Goal: Information Seeking & Learning: Find contact information

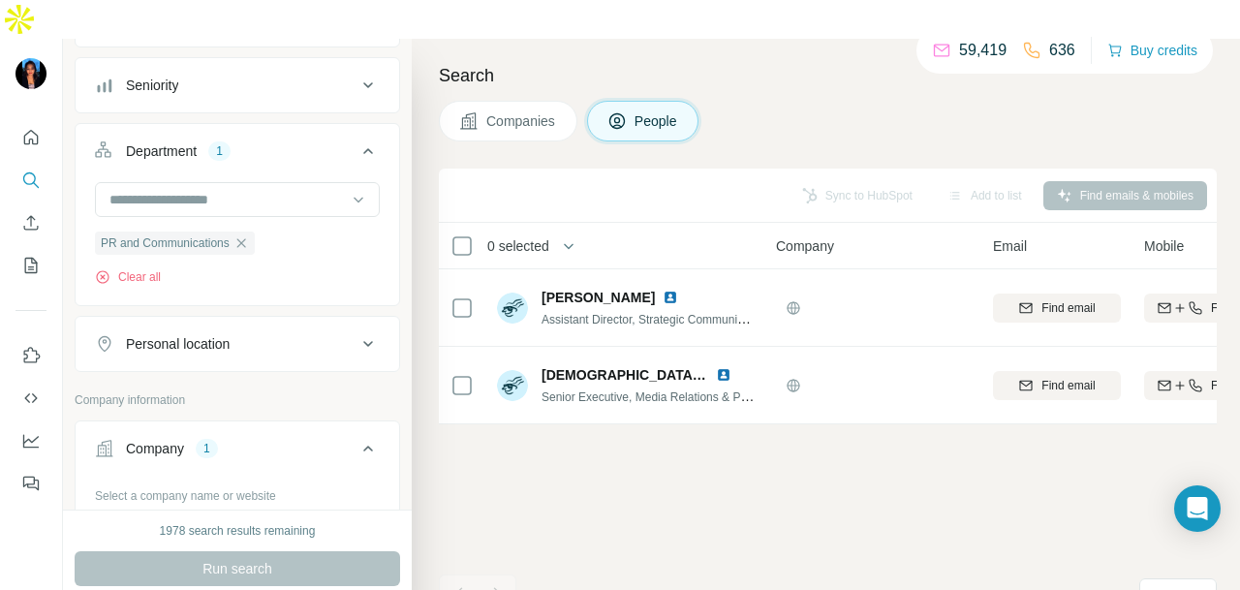
scroll to position [396, 0]
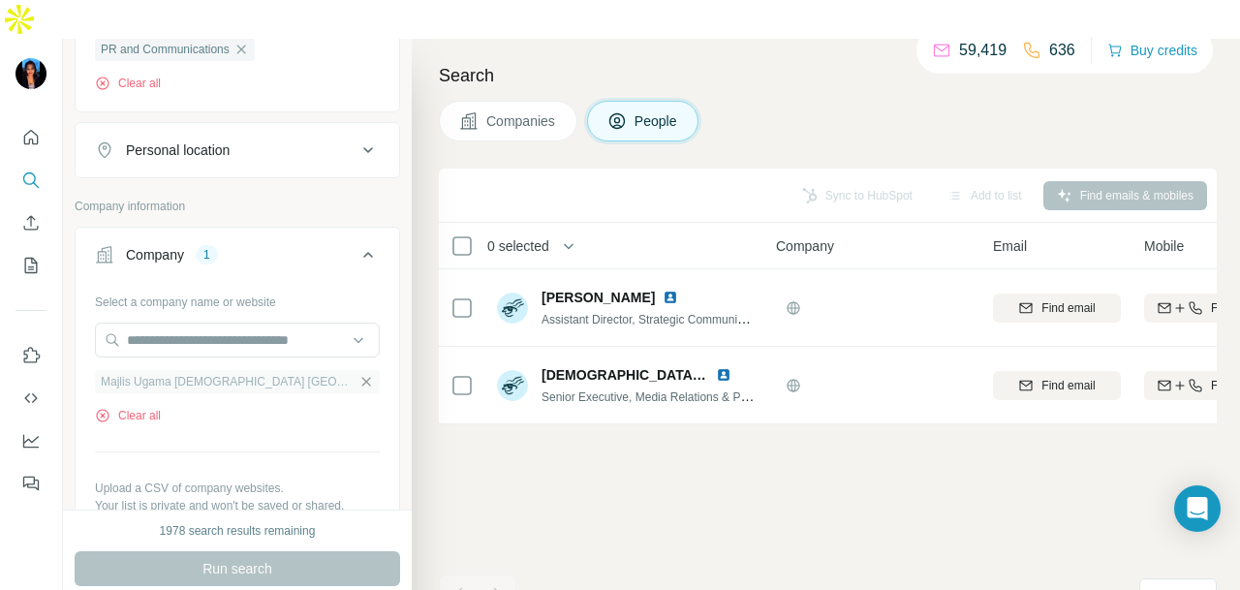
click at [359, 374] on icon "button" at bounding box center [367, 382] width 16 height 16
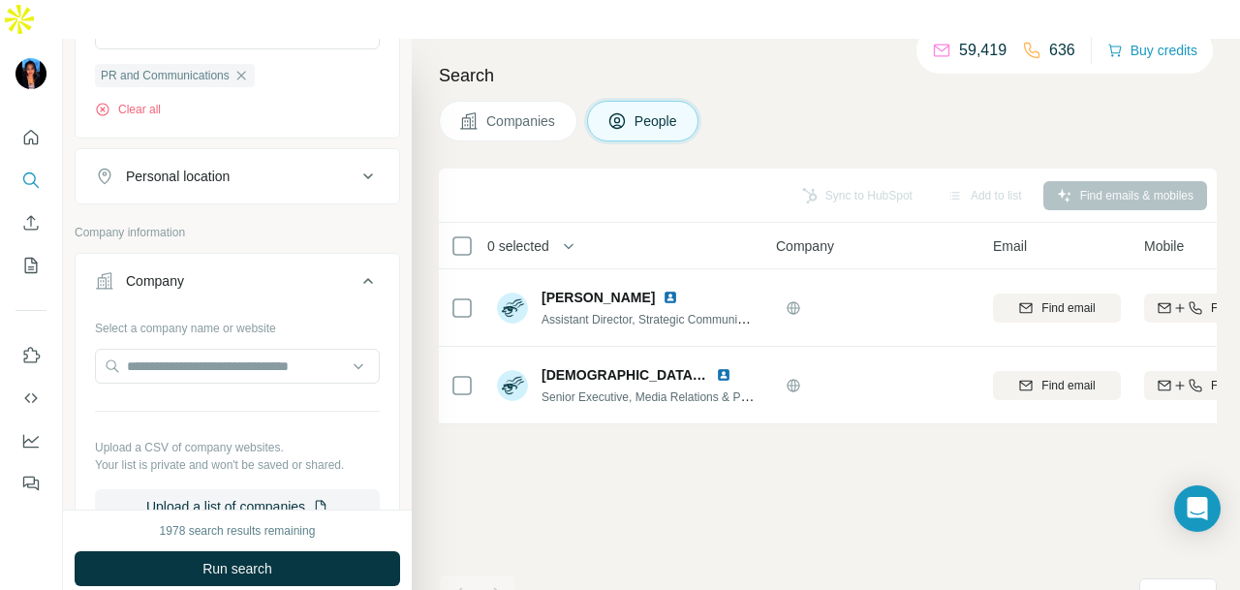
scroll to position [396, 0]
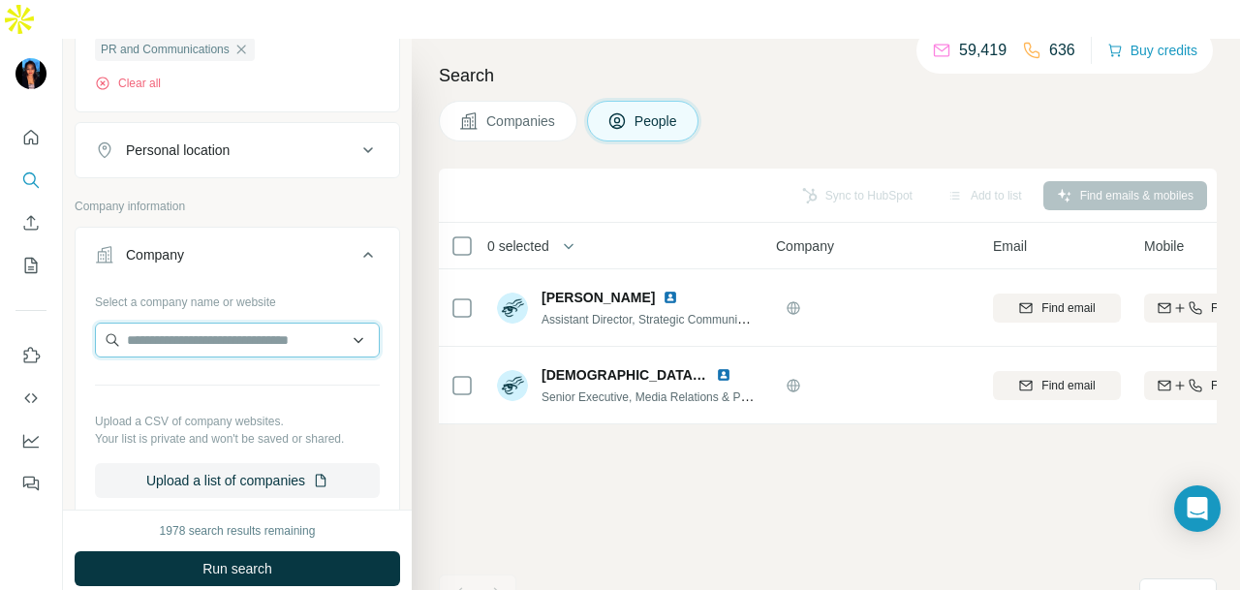
click at [203, 323] on input "text" at bounding box center [237, 340] width 285 height 35
paste input "**********"
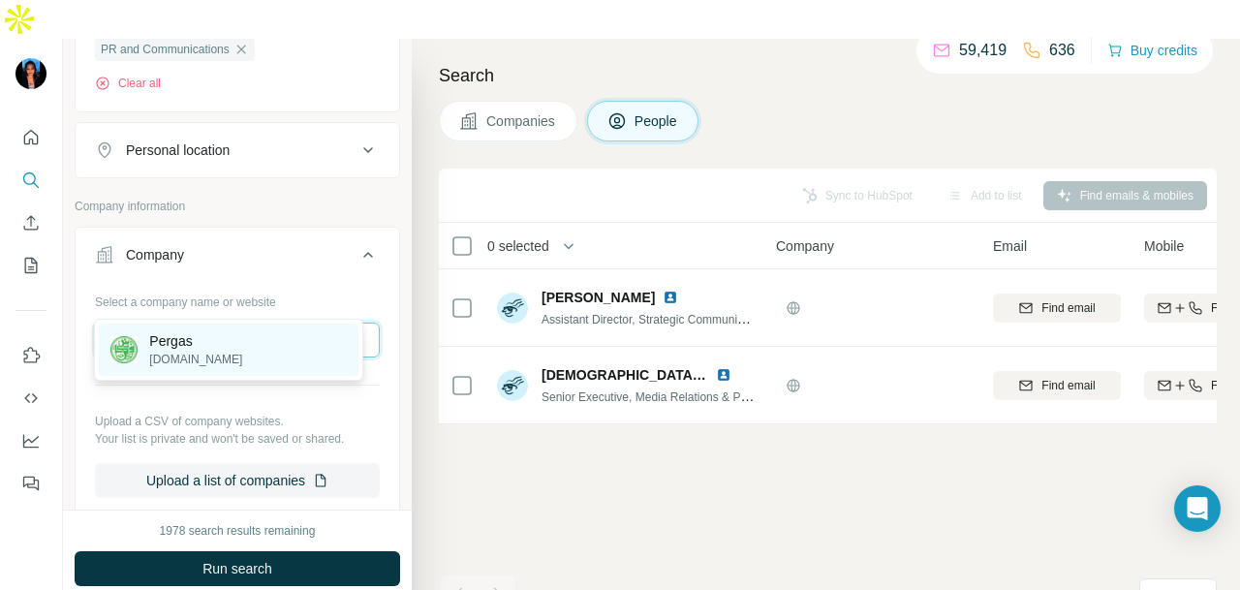
type input "**********"
click at [233, 351] on div "Pergas [DOMAIN_NAME]" at bounding box center [229, 350] width 260 height 52
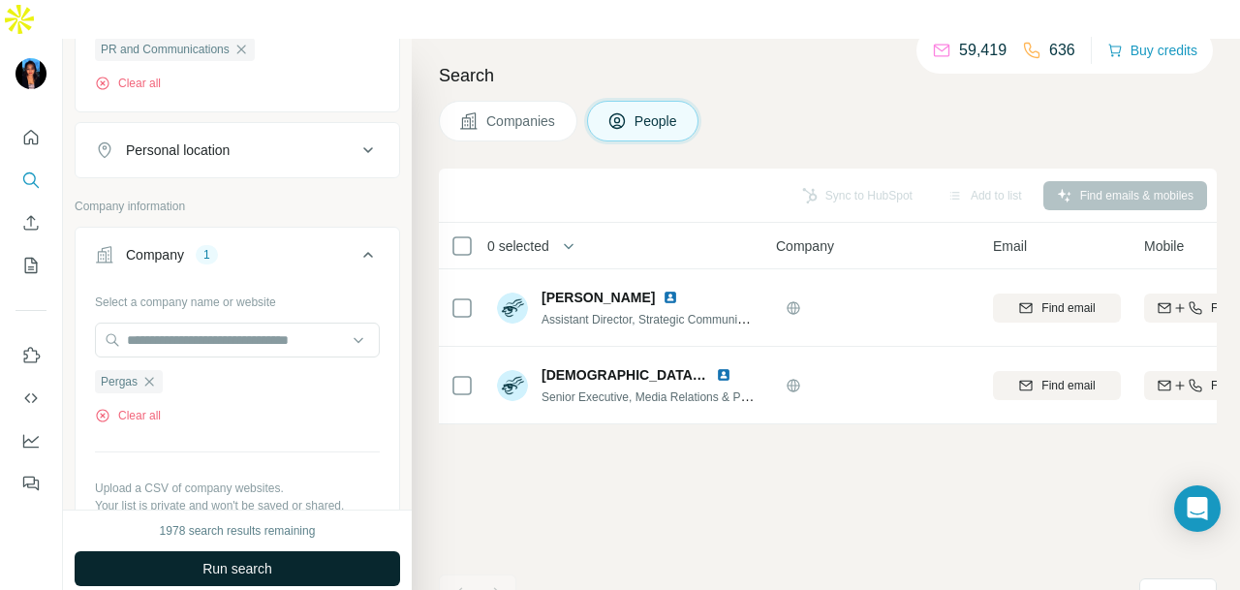
click at [241, 559] on span "Run search" at bounding box center [238, 568] width 70 height 19
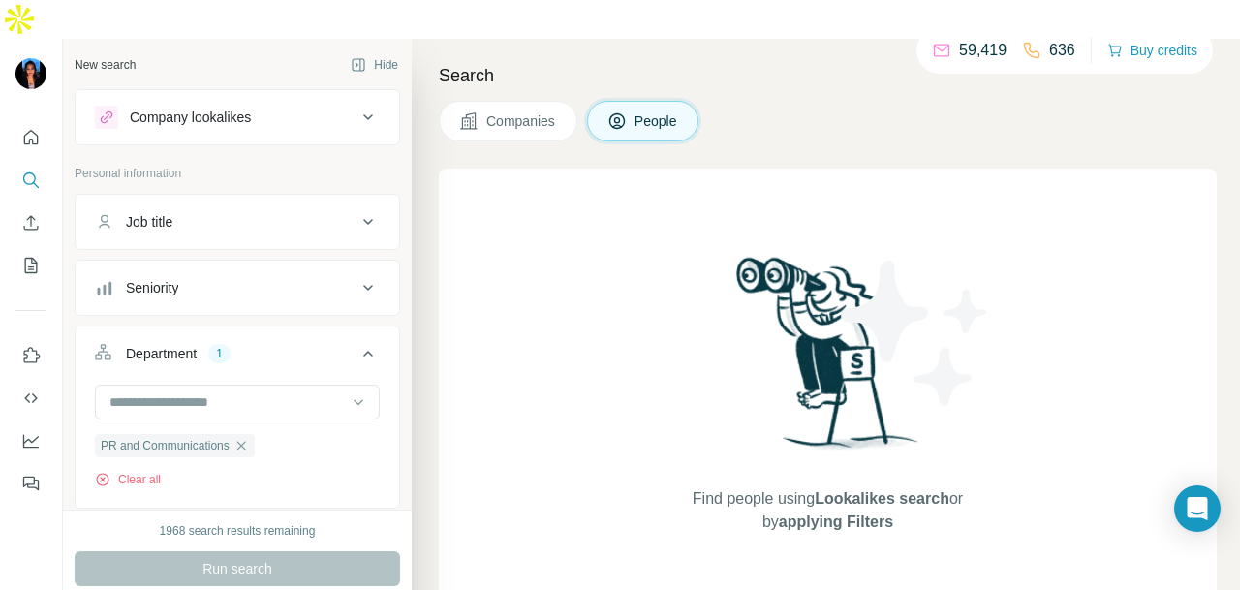
click at [307, 106] on div "Company lookalikes" at bounding box center [226, 117] width 262 height 23
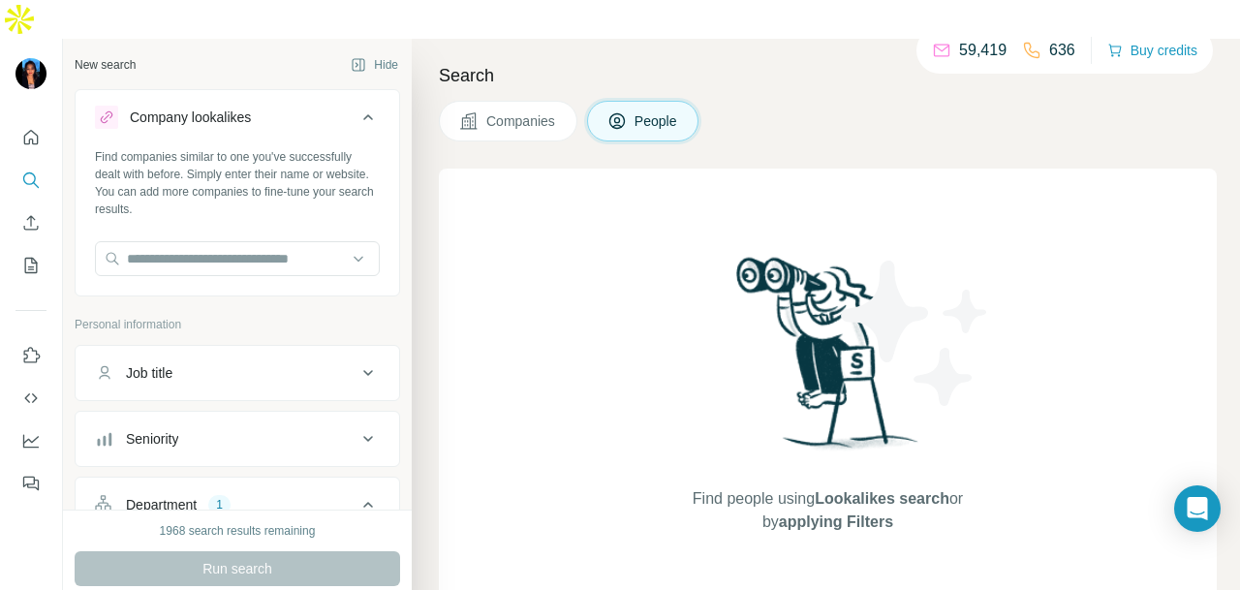
click at [471, 111] on icon at bounding box center [468, 120] width 19 height 19
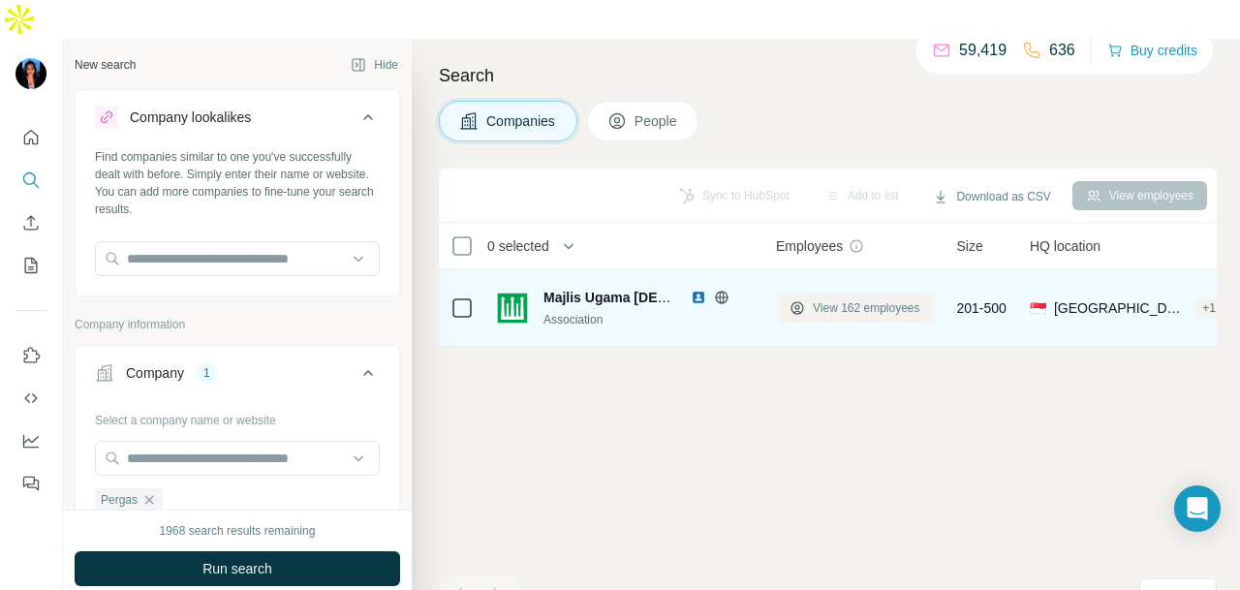
click at [839, 299] on span "View 162 employees" at bounding box center [867, 307] width 108 height 17
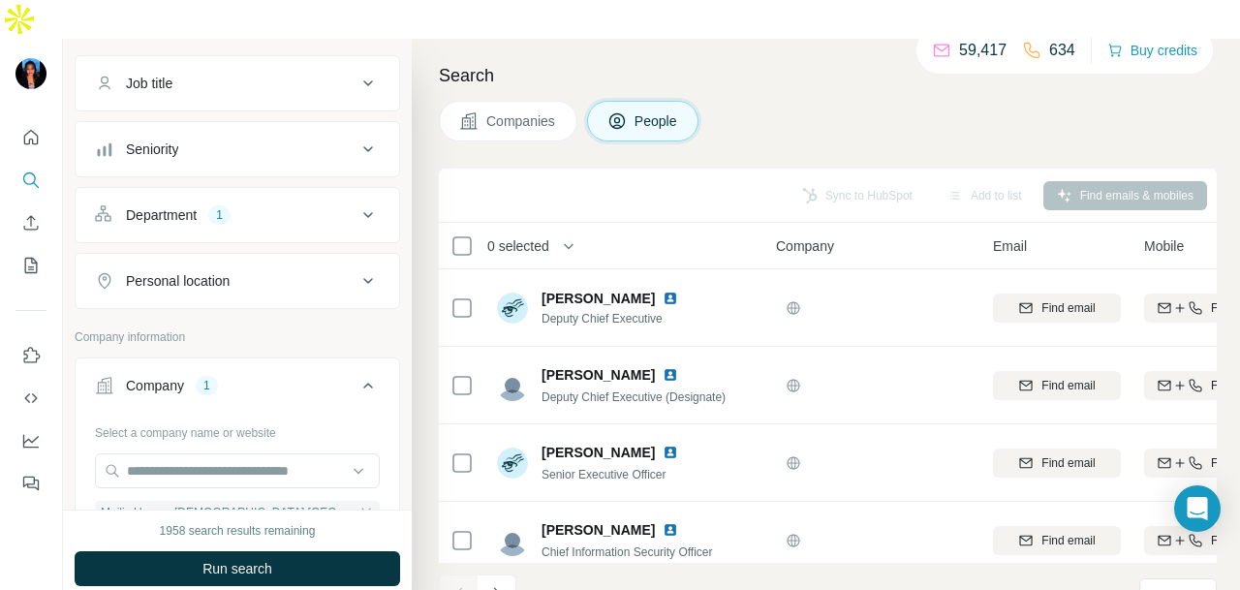
scroll to position [291, 0]
click at [281, 191] on button "Department 1" at bounding box center [238, 214] width 324 height 47
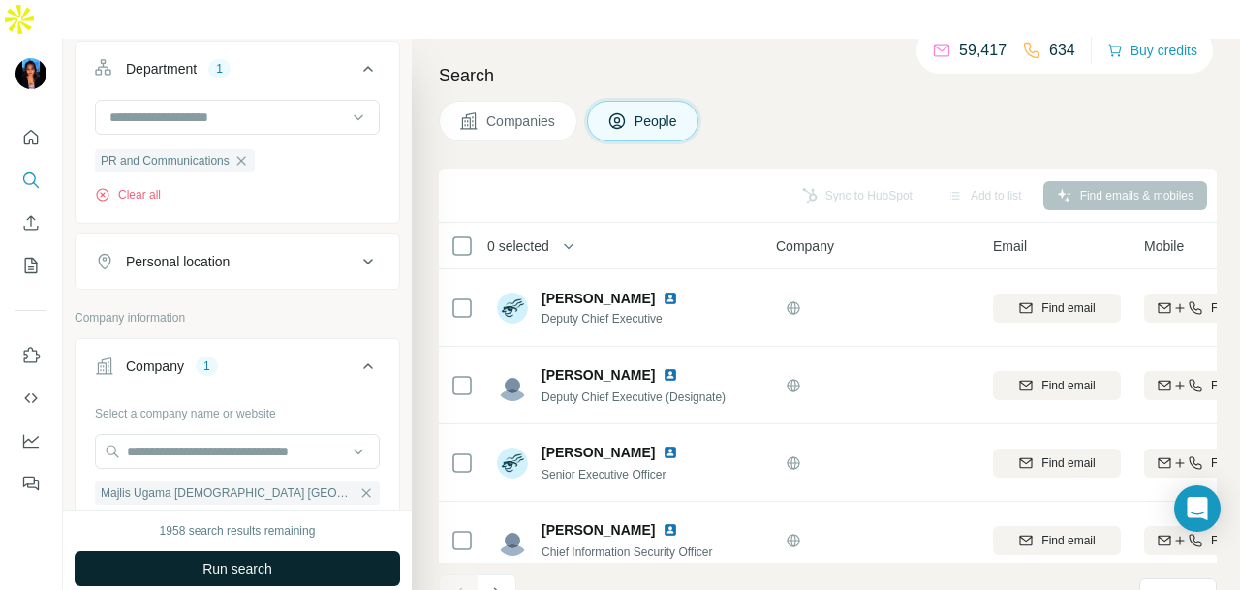
scroll to position [484, 0]
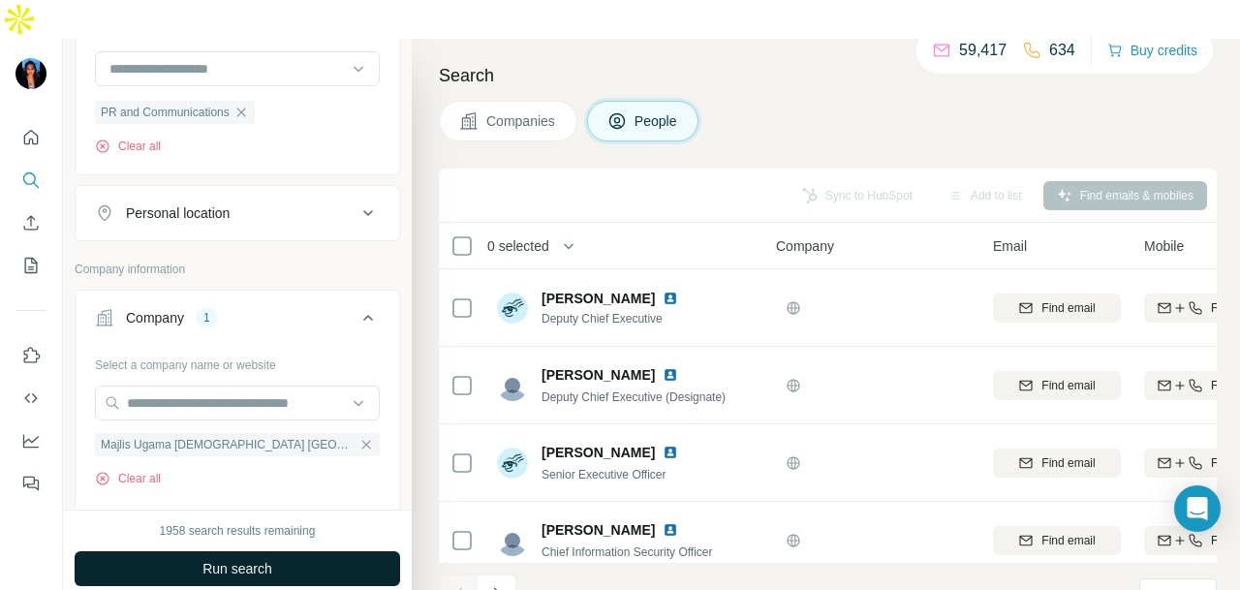
click at [271, 559] on span "Run search" at bounding box center [238, 568] width 70 height 19
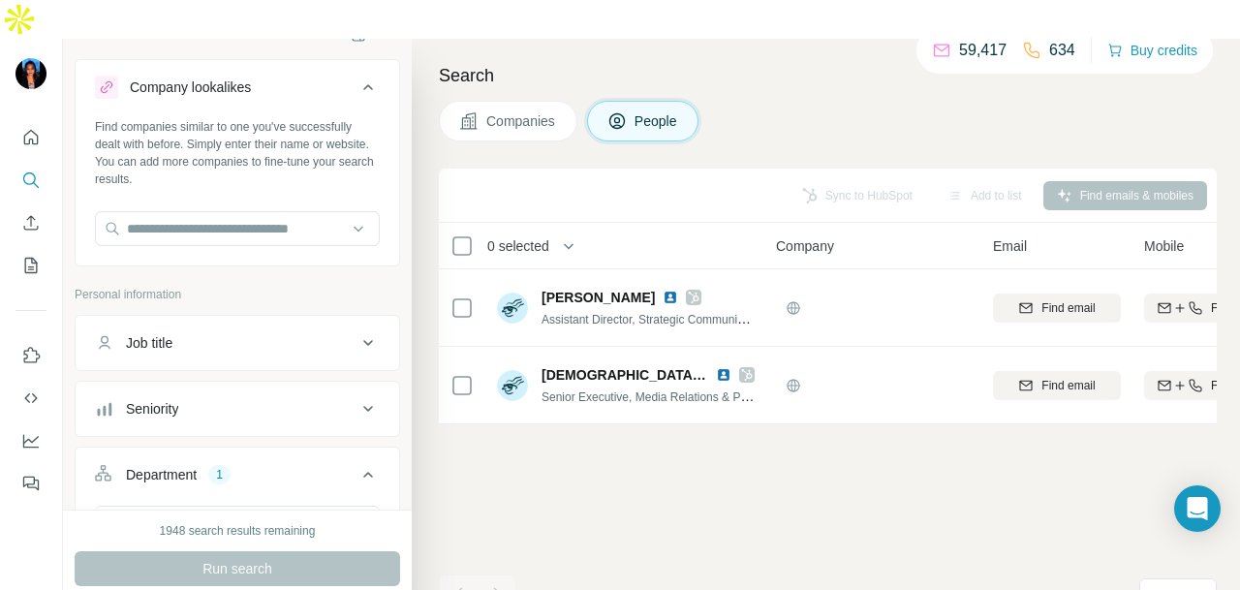
scroll to position [0, 0]
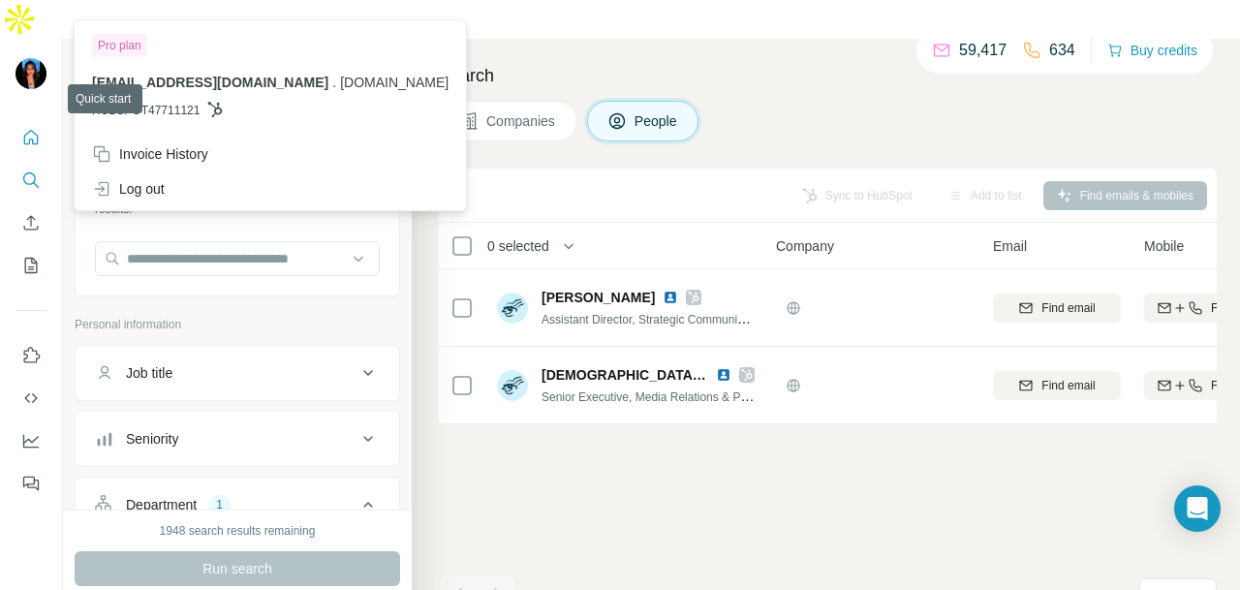
click at [31, 120] on button "Quick start" at bounding box center [31, 137] width 31 height 35
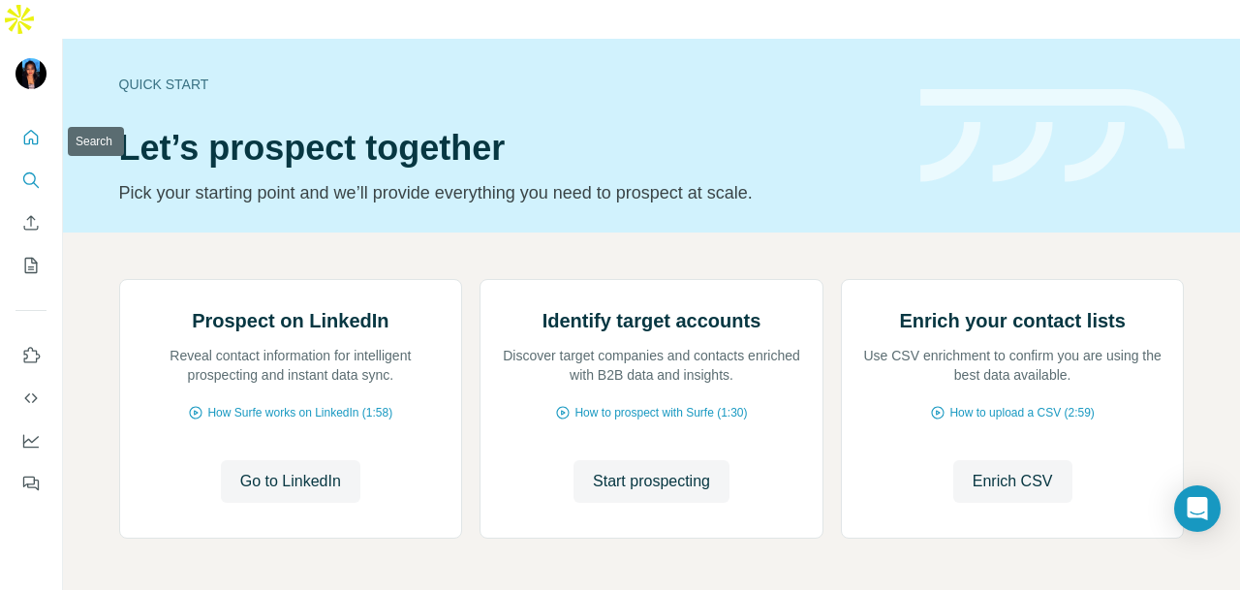
click at [33, 172] on icon "Search" at bounding box center [29, 178] width 13 height 13
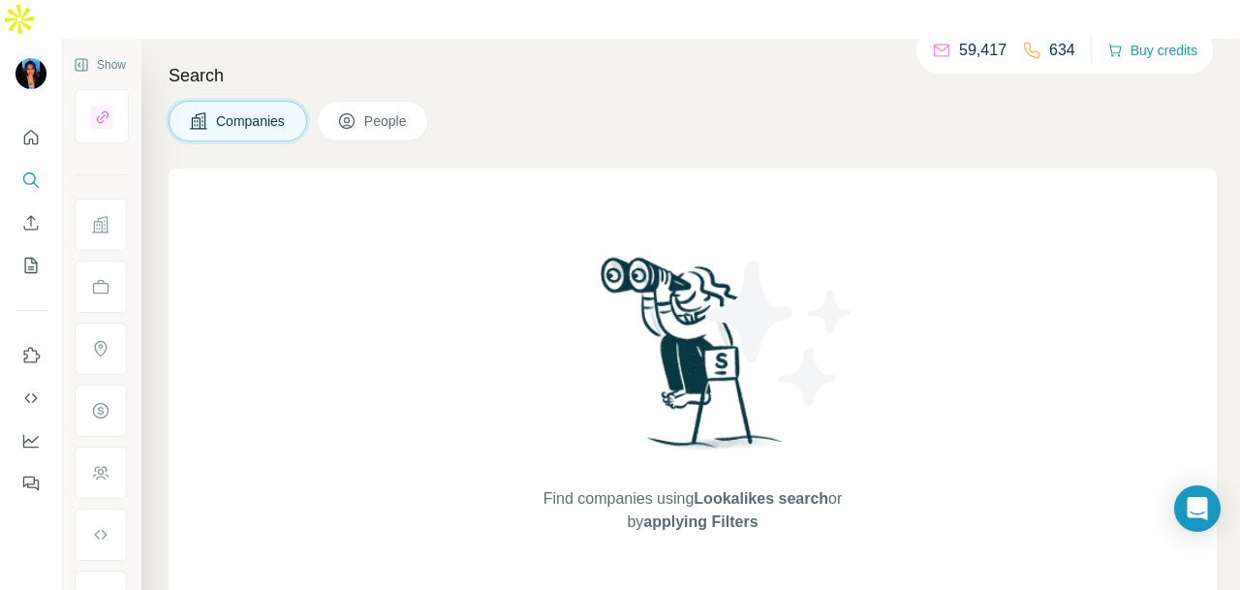
click at [334, 101] on button "People" at bounding box center [373, 121] width 112 height 41
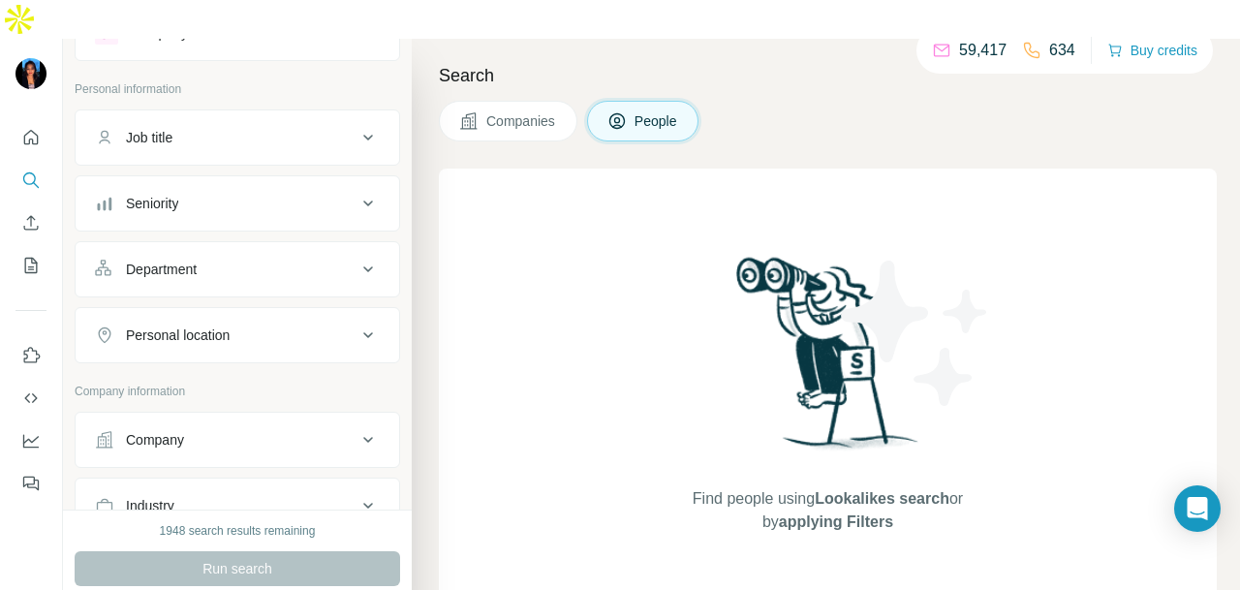
scroll to position [194, 0]
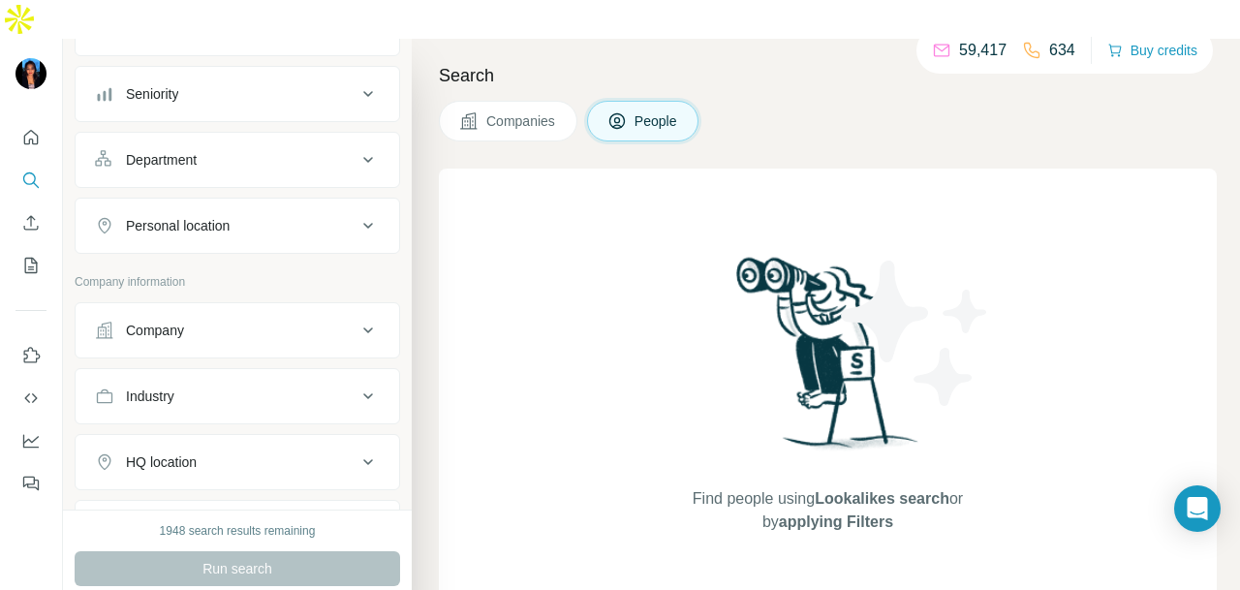
click at [263, 307] on button "Company" at bounding box center [238, 330] width 324 height 47
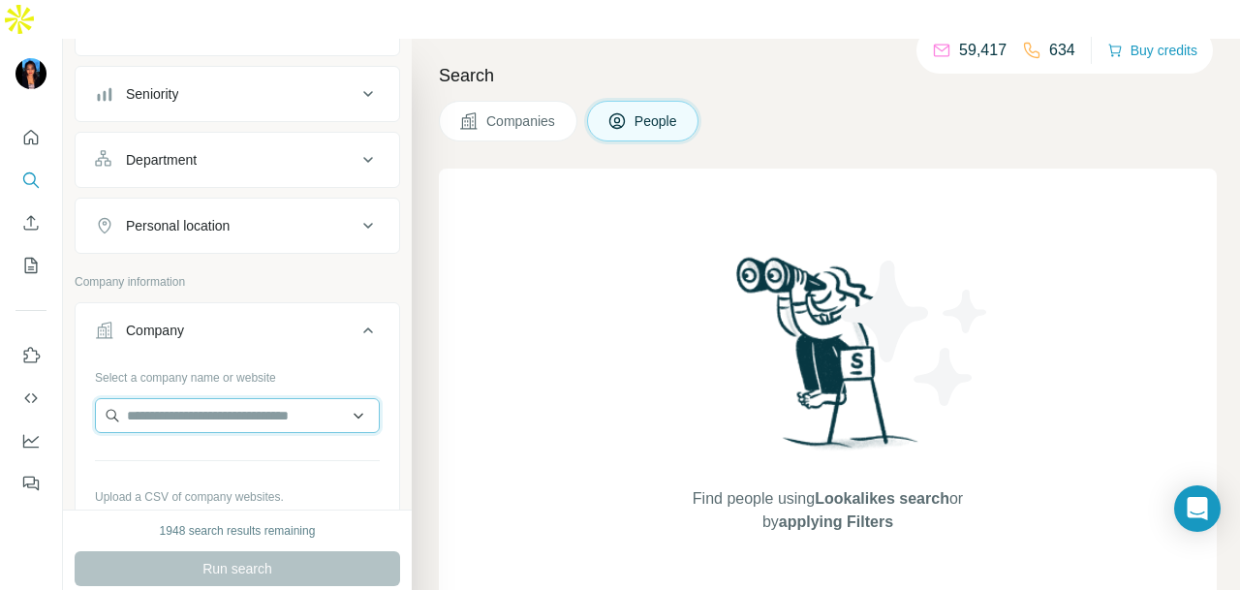
click at [183, 398] on input "text" at bounding box center [237, 415] width 285 height 35
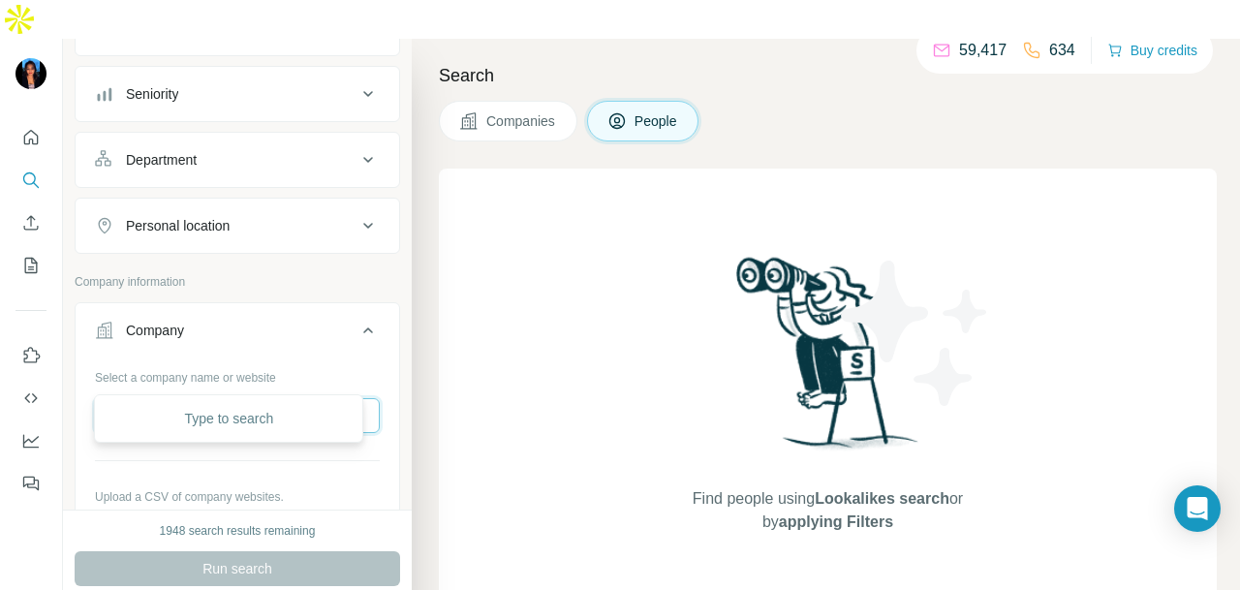
paste input "**********"
type input "**********"
click at [215, 423] on p "Pergas" at bounding box center [195, 416] width 93 height 19
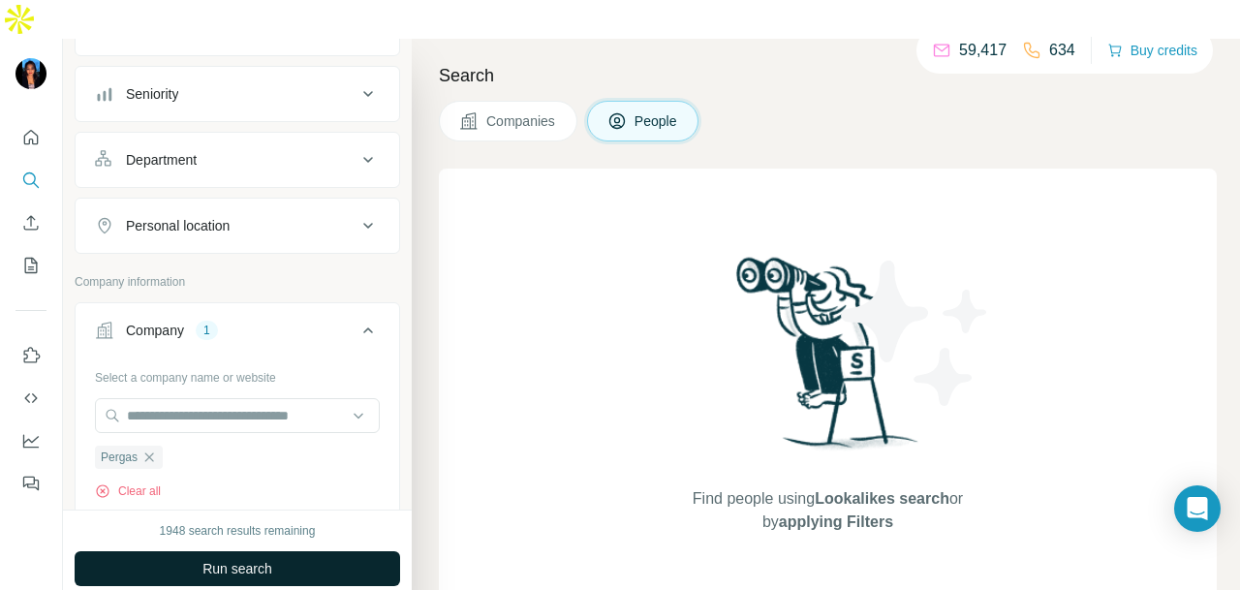
click at [203, 559] on span "Run search" at bounding box center [238, 568] width 70 height 19
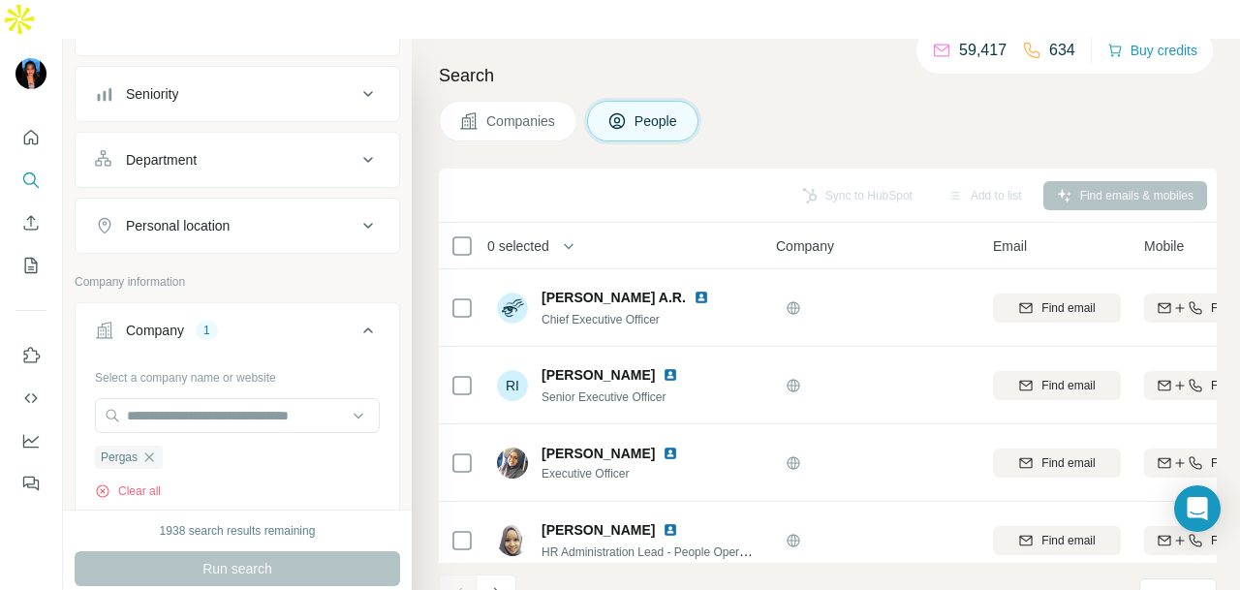
click at [262, 150] on div "Department" at bounding box center [226, 159] width 262 height 19
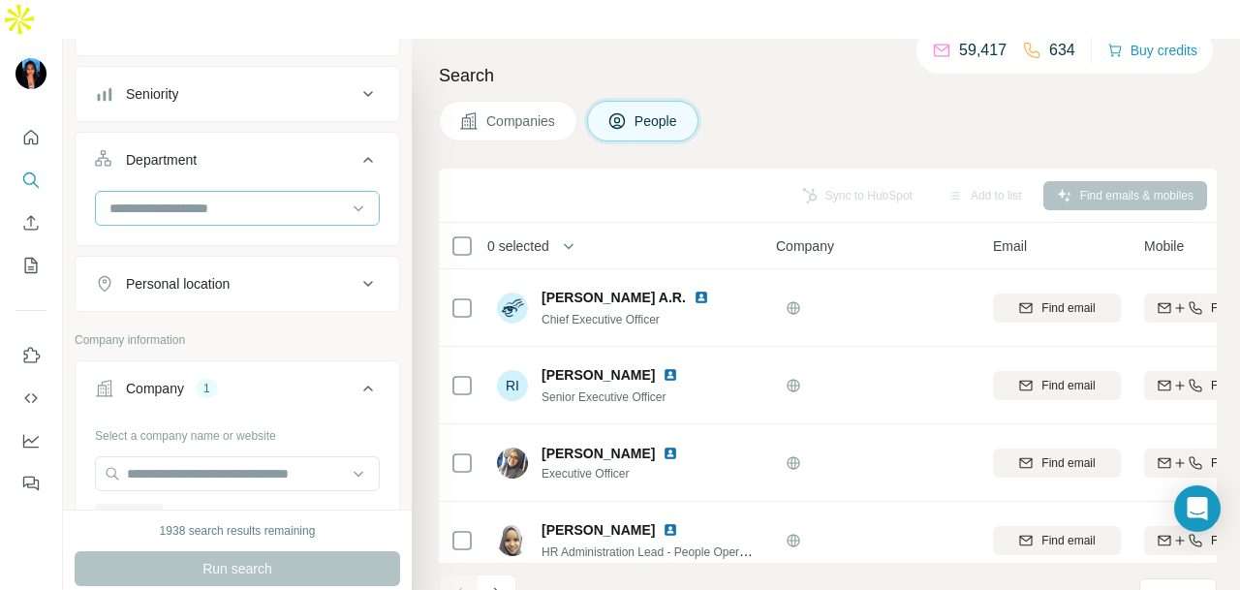
click at [271, 198] on input at bounding box center [227, 208] width 239 height 21
type input "**"
click at [264, 197] on div "PR and Communications" at bounding box center [229, 211] width 260 height 35
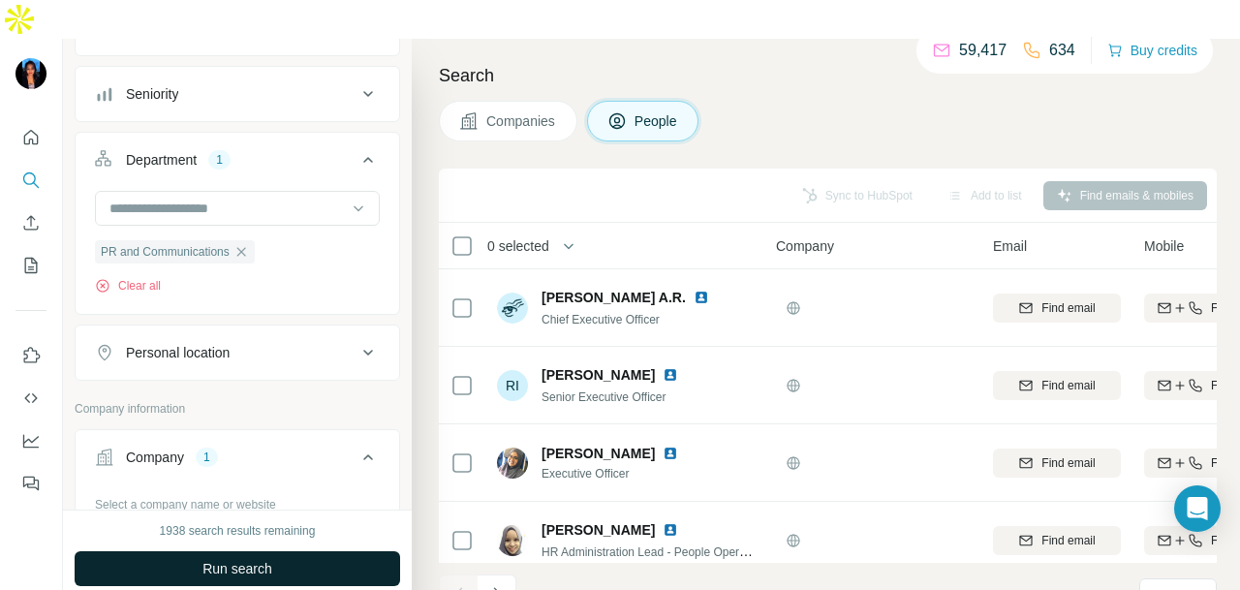
click at [182, 551] on button "Run search" at bounding box center [238, 568] width 326 height 35
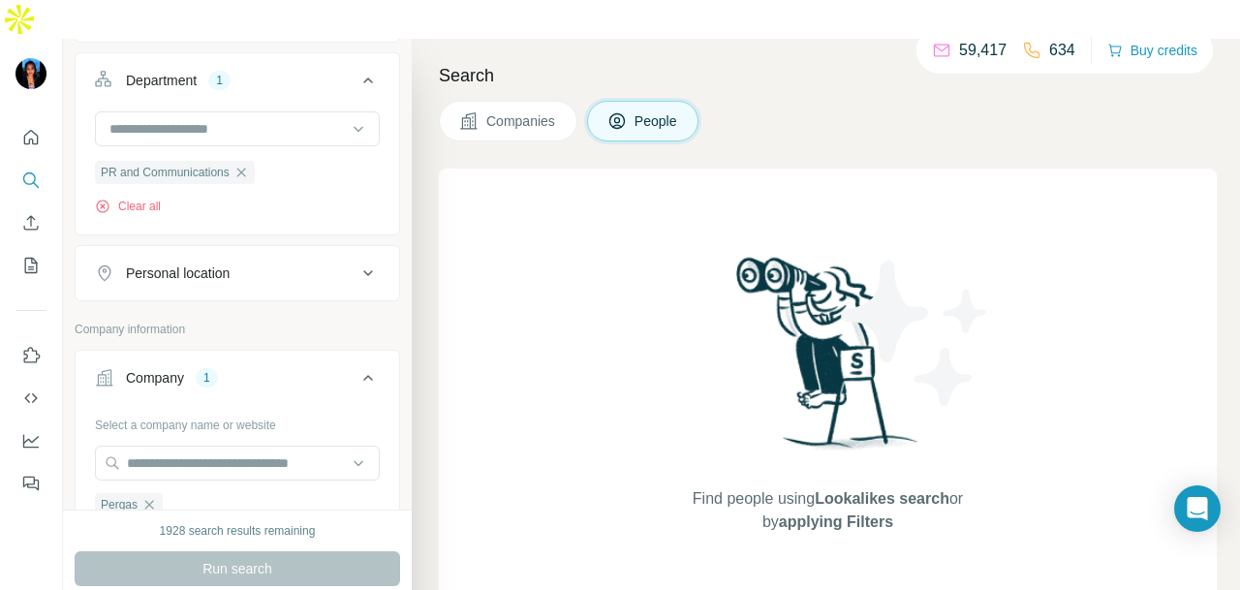
scroll to position [291, 0]
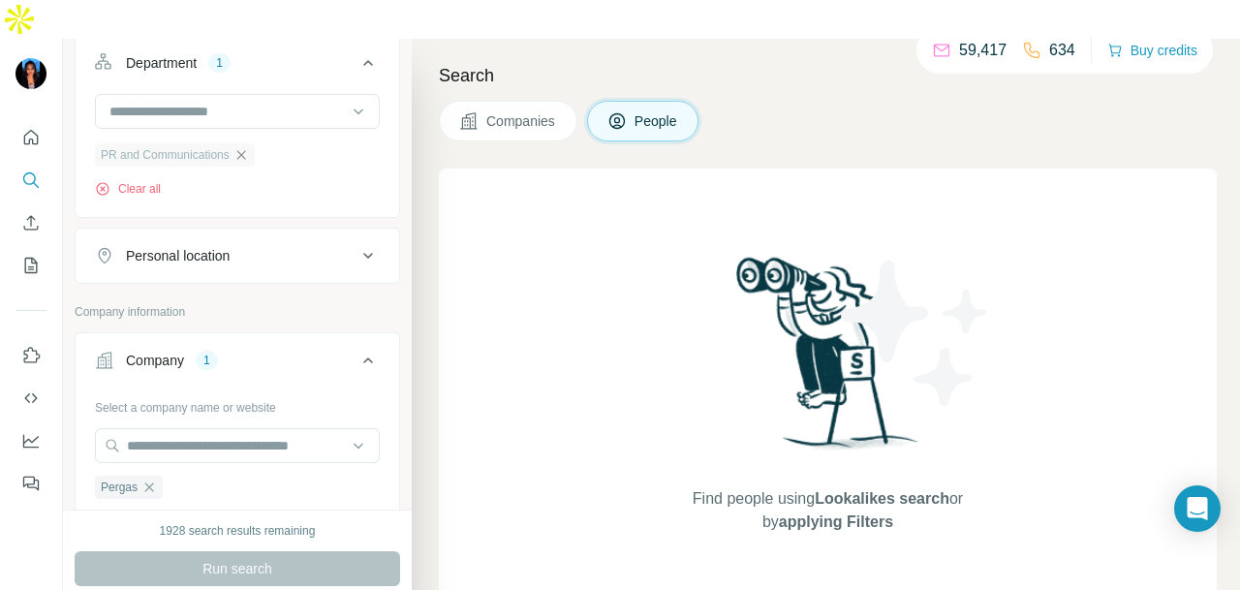
click at [245, 150] on icon "button" at bounding box center [240, 154] width 9 height 9
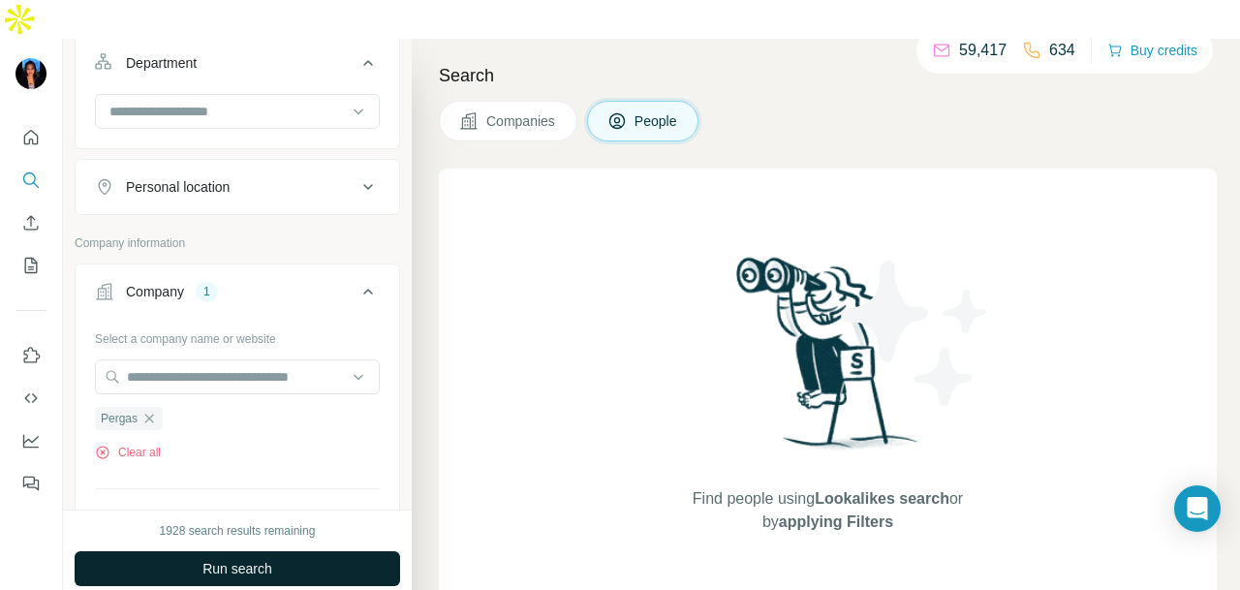
click at [372, 551] on button "Run search" at bounding box center [238, 568] width 326 height 35
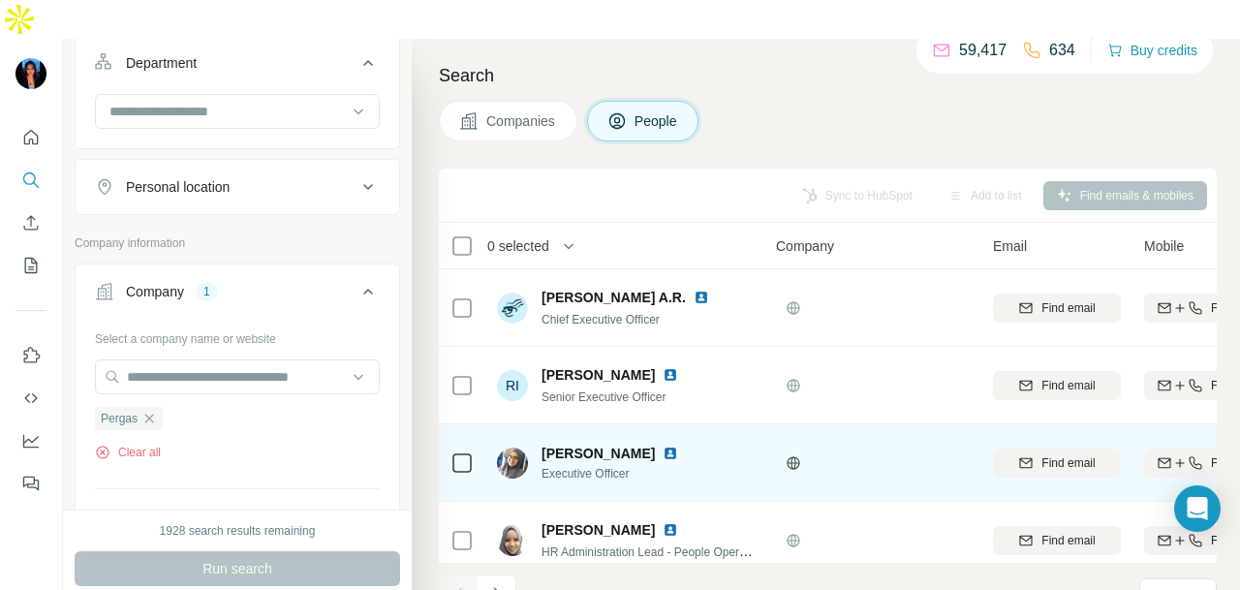
scroll to position [388, 0]
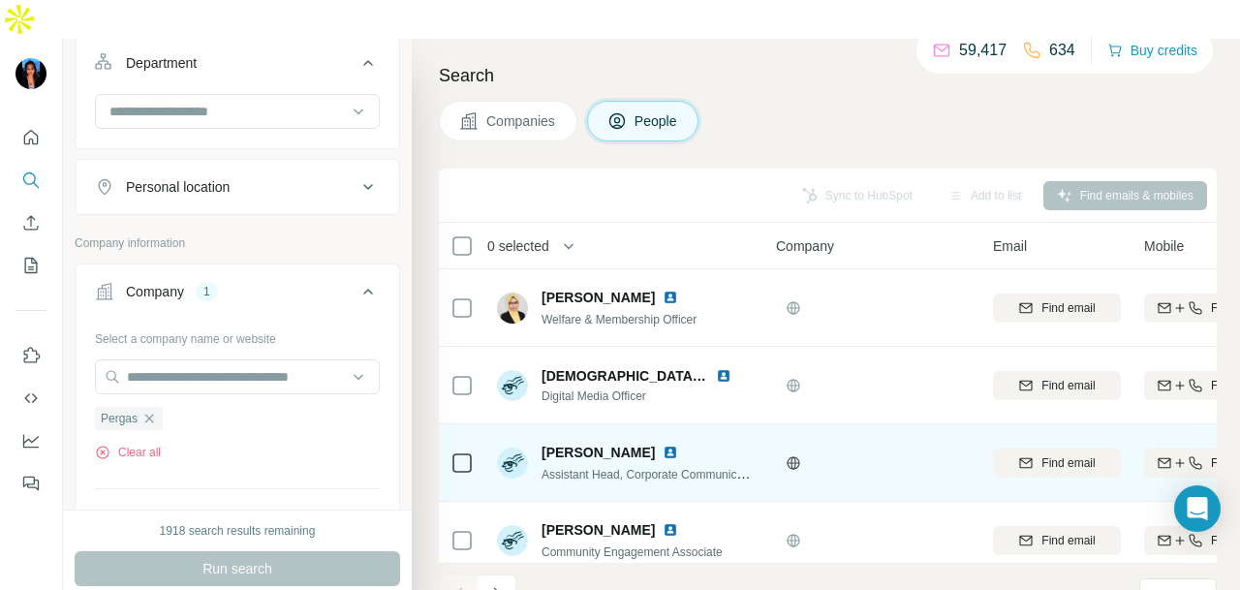
click at [663, 445] on img at bounding box center [671, 453] width 16 height 16
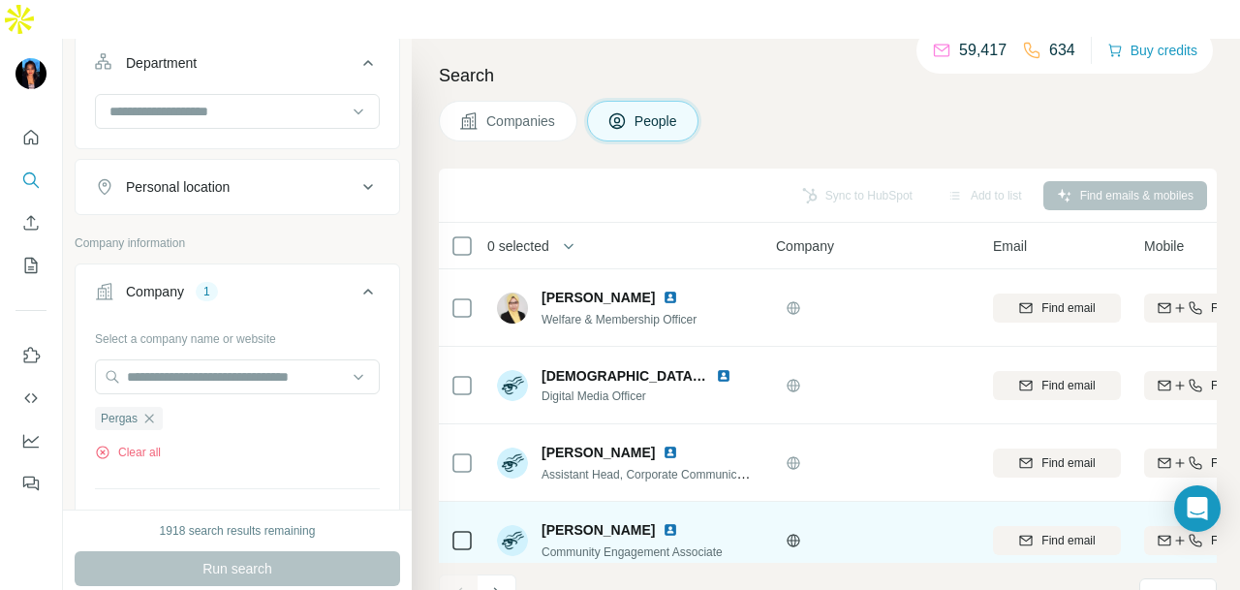
scroll to position [486, 0]
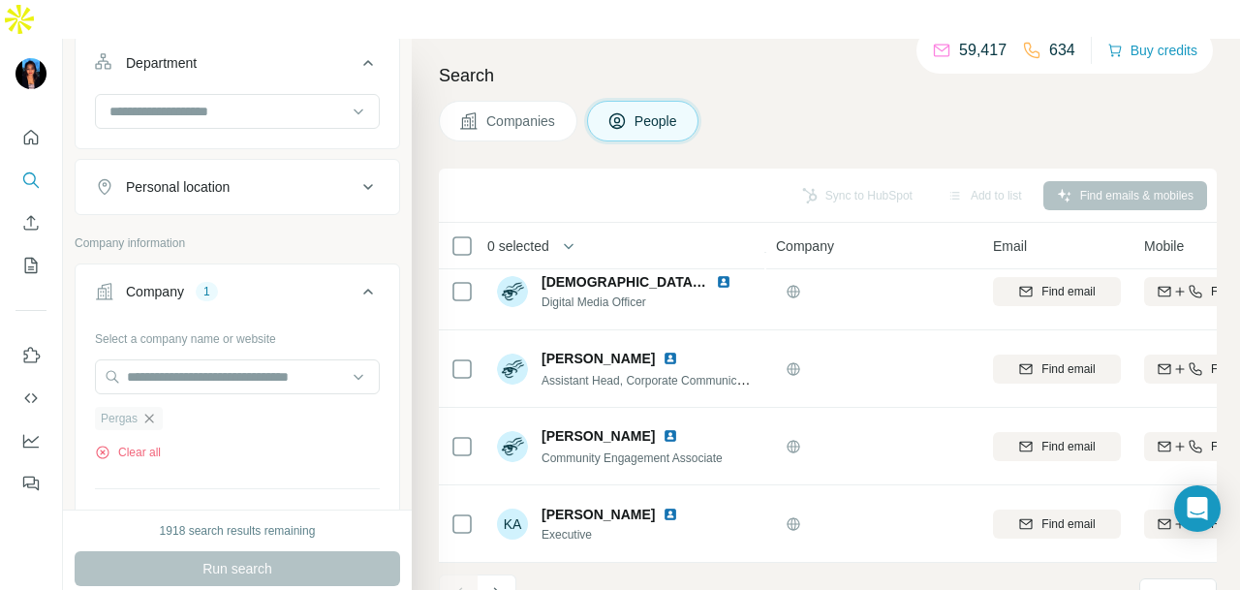
click at [153, 414] on icon "button" at bounding box center [149, 418] width 9 height 9
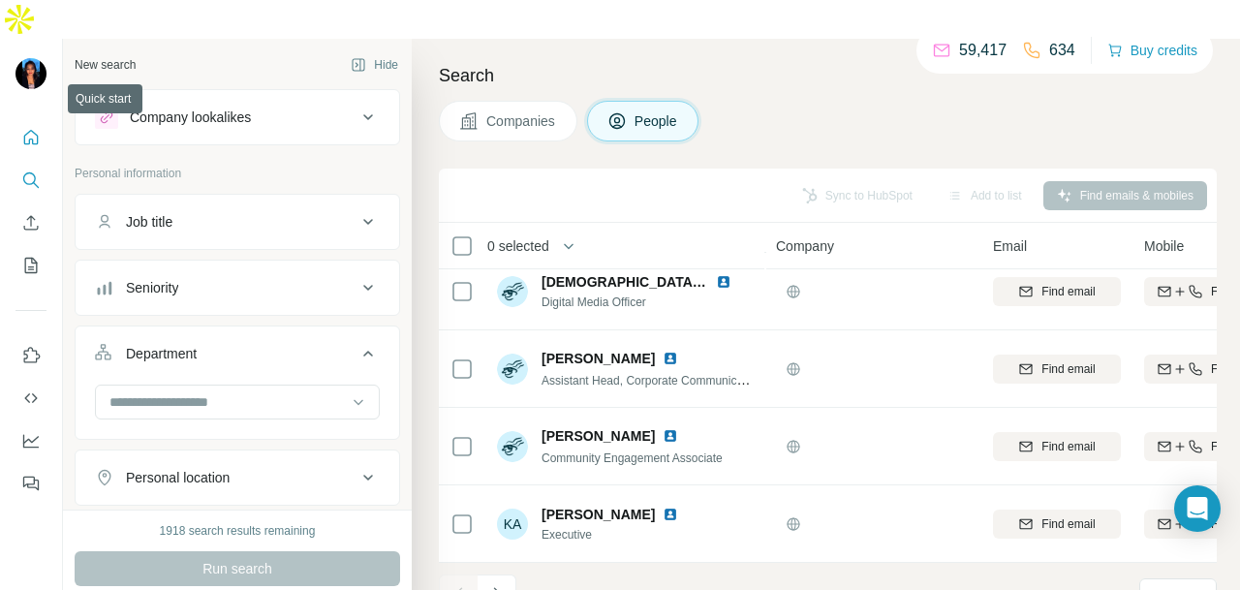
click at [25, 120] on button "Quick start" at bounding box center [31, 137] width 31 height 35
